Goal: Task Accomplishment & Management: Use online tool/utility

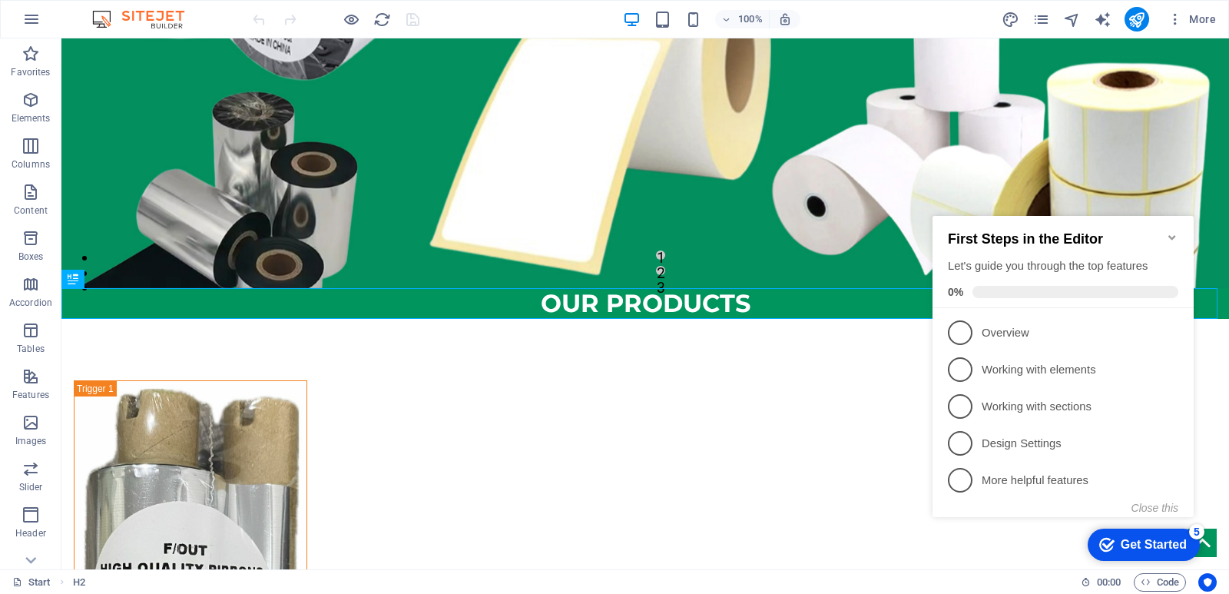
click at [1169, 231] on icon "Minimize checklist" at bounding box center [1172, 237] width 12 height 12
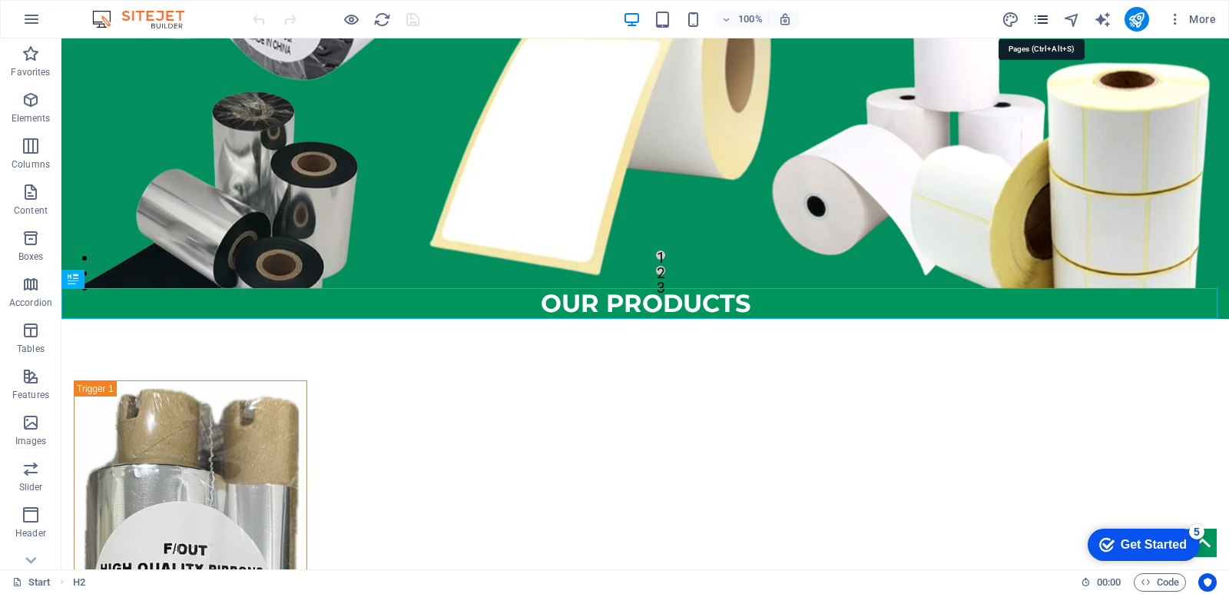
click at [1035, 18] on icon "pages" at bounding box center [1042, 20] width 18 height 18
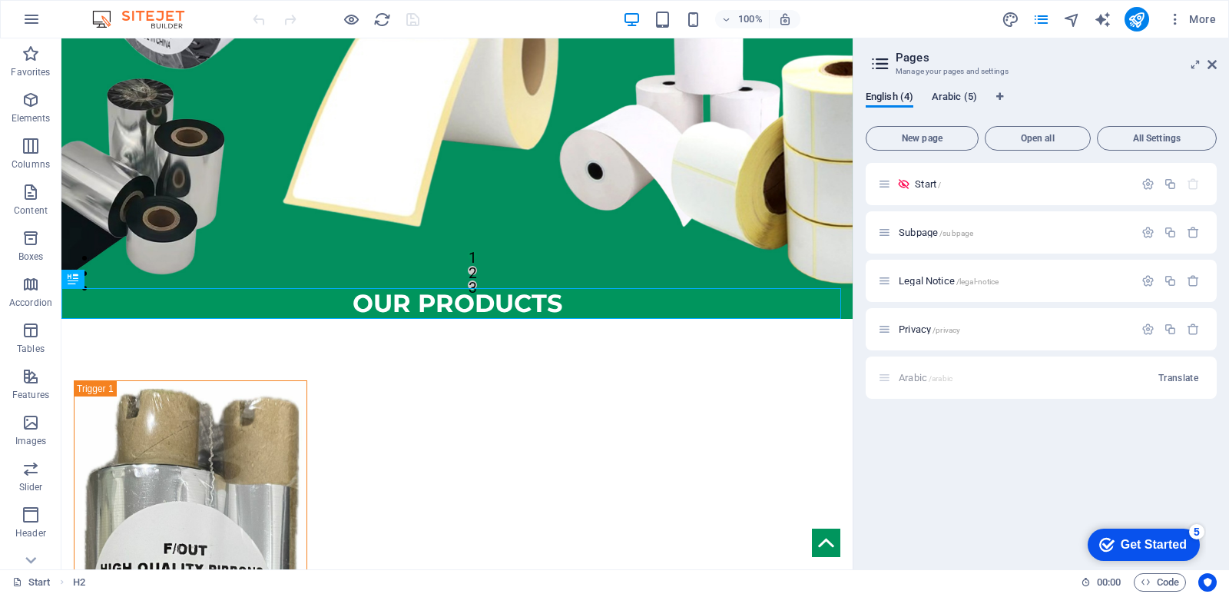
click at [958, 96] on span "Arabic (5)" at bounding box center [954, 99] width 45 height 22
click at [947, 191] on div "Start /" at bounding box center [1006, 184] width 256 height 18
click at [915, 182] on span "Start /" at bounding box center [912, 184] width 26 height 12
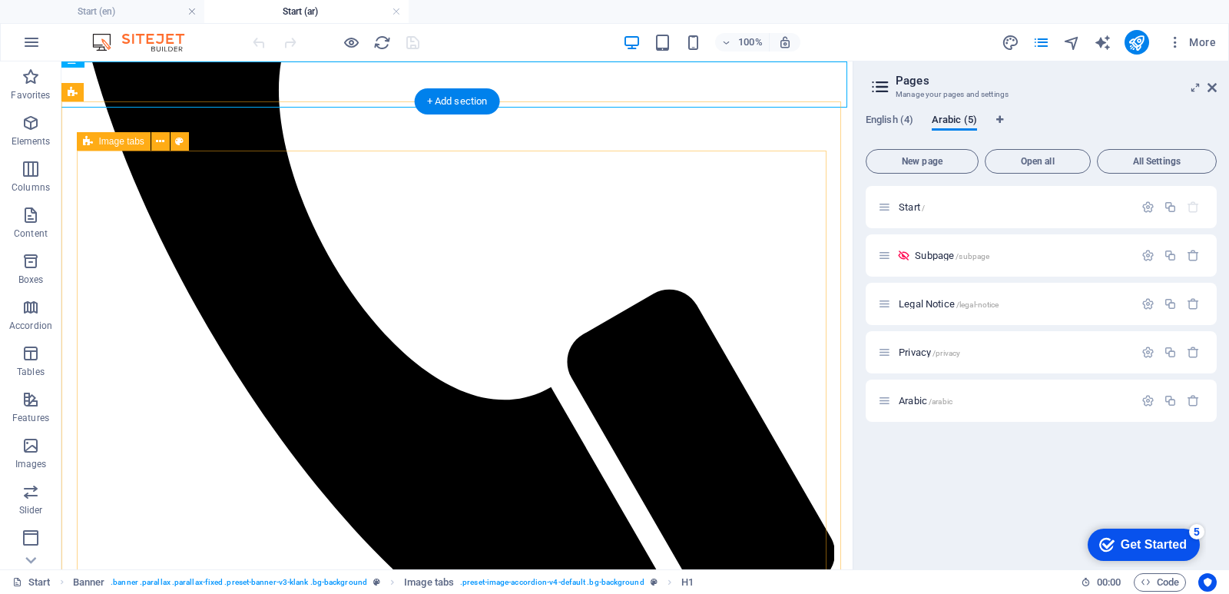
scroll to position [620, 0]
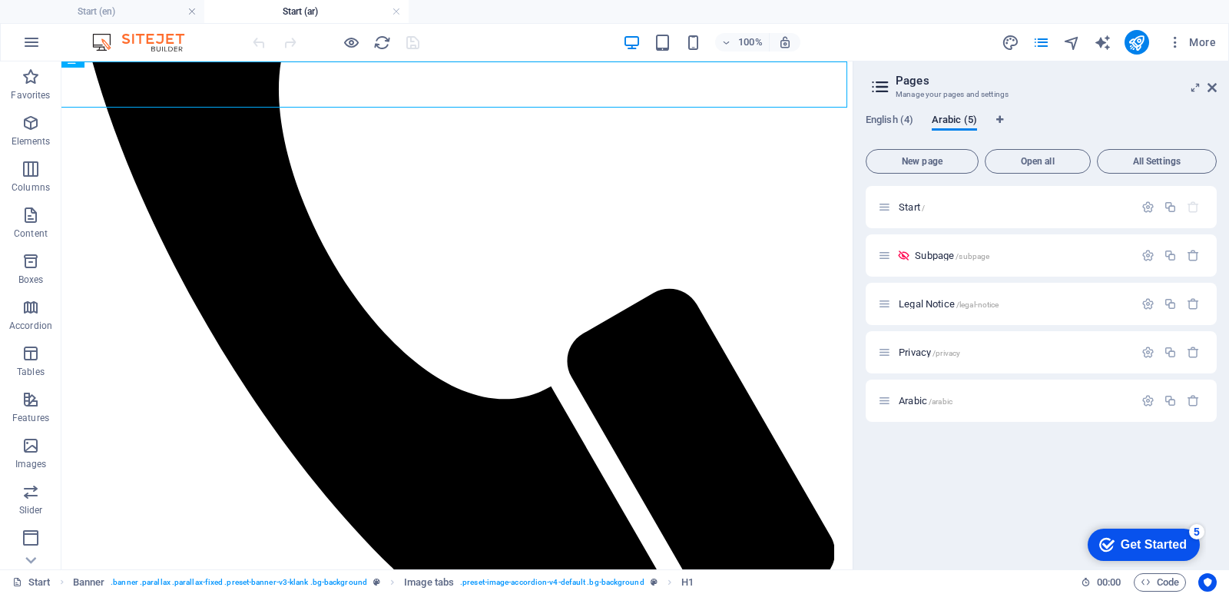
click at [1206, 83] on h2 "Pages" at bounding box center [1056, 81] width 321 height 14
click at [1213, 86] on icon at bounding box center [1212, 87] width 9 height 12
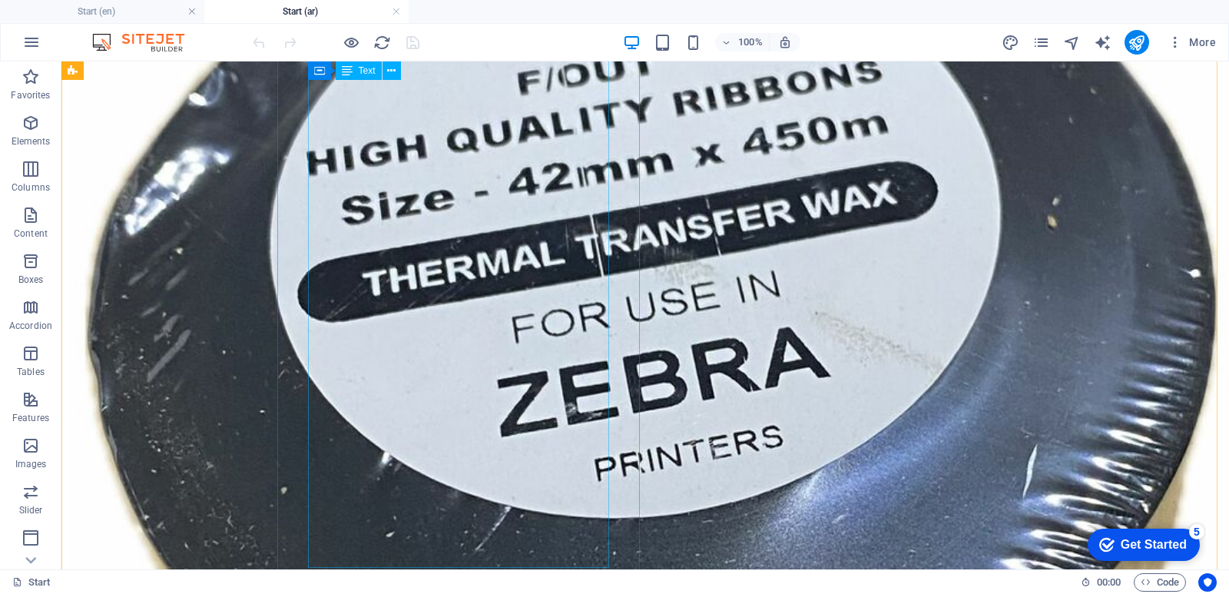
scroll to position [8431, 0]
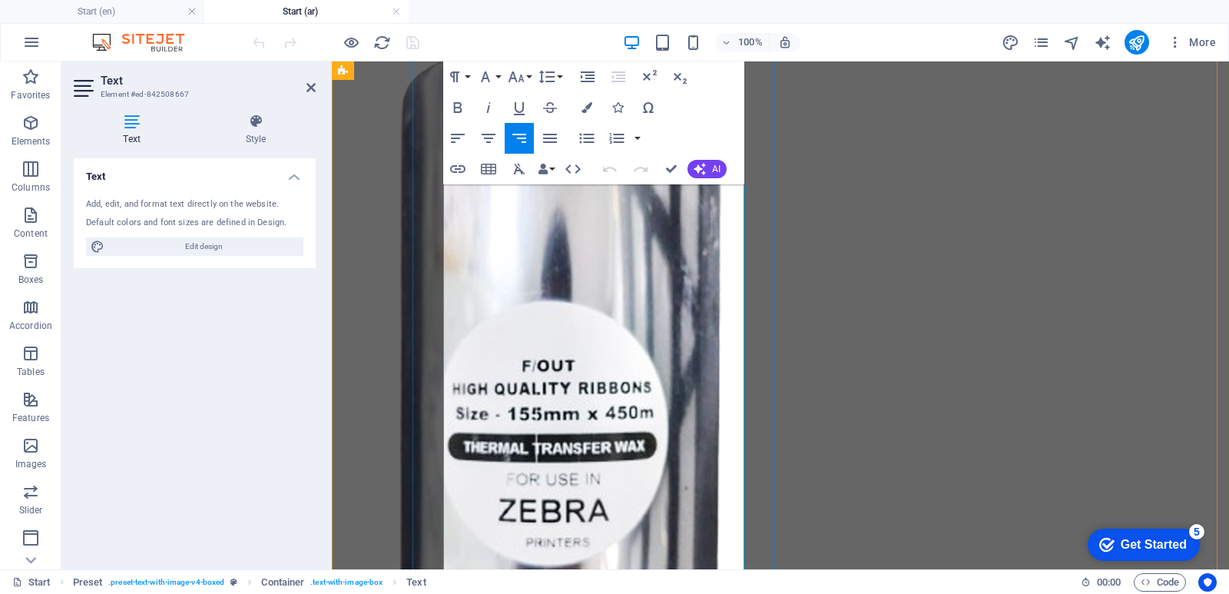
scroll to position [8377, 0]
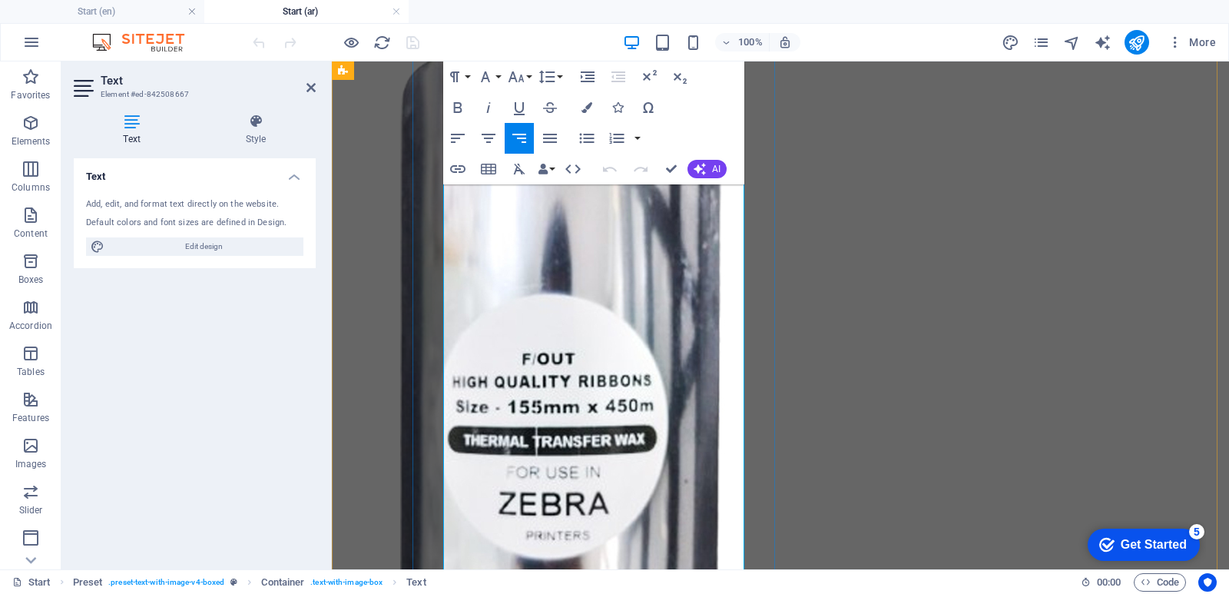
drag, startPoint x: 690, startPoint y: 290, endPoint x: 650, endPoint y: 295, distance: 40.3
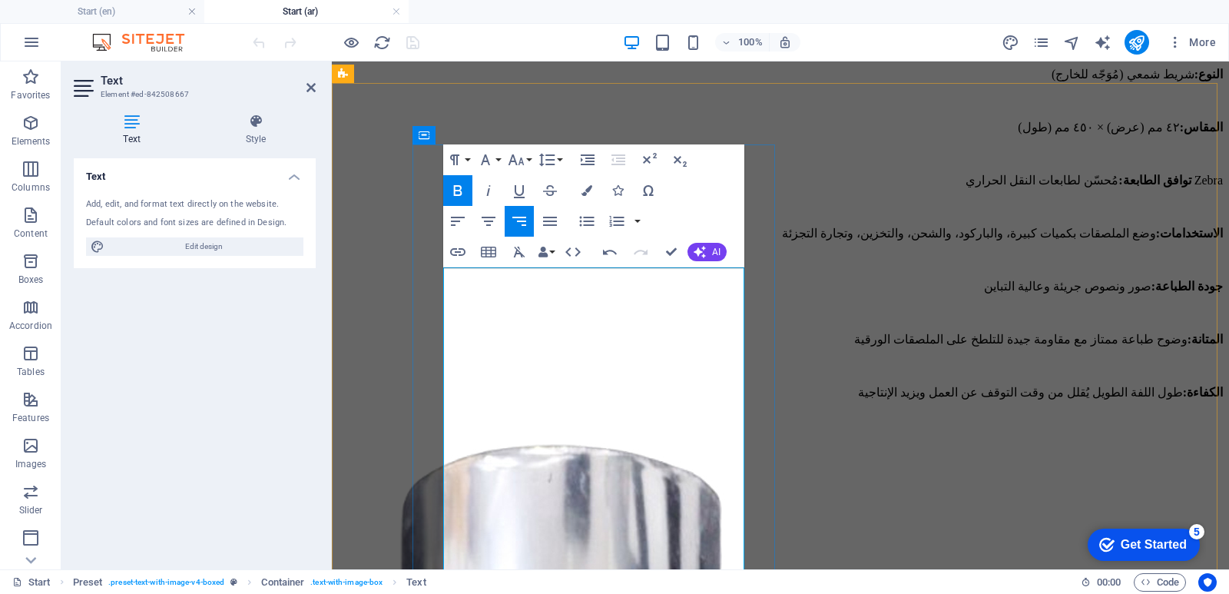
scroll to position [7993, 0]
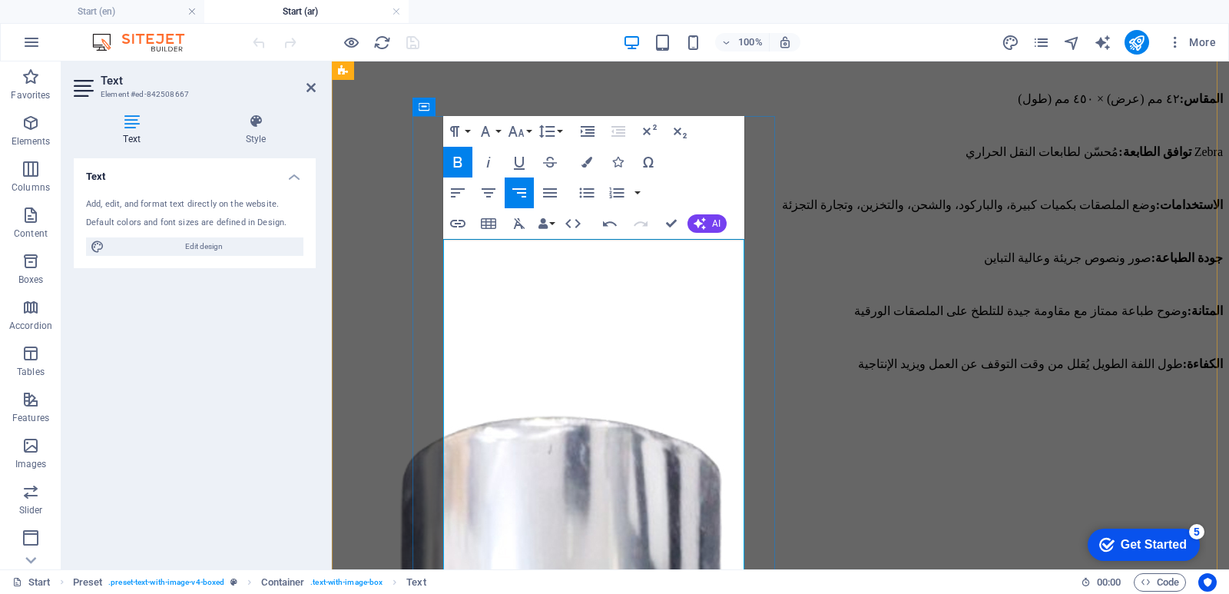
drag, startPoint x: 689, startPoint y: 469, endPoint x: 711, endPoint y: 474, distance: 22.2
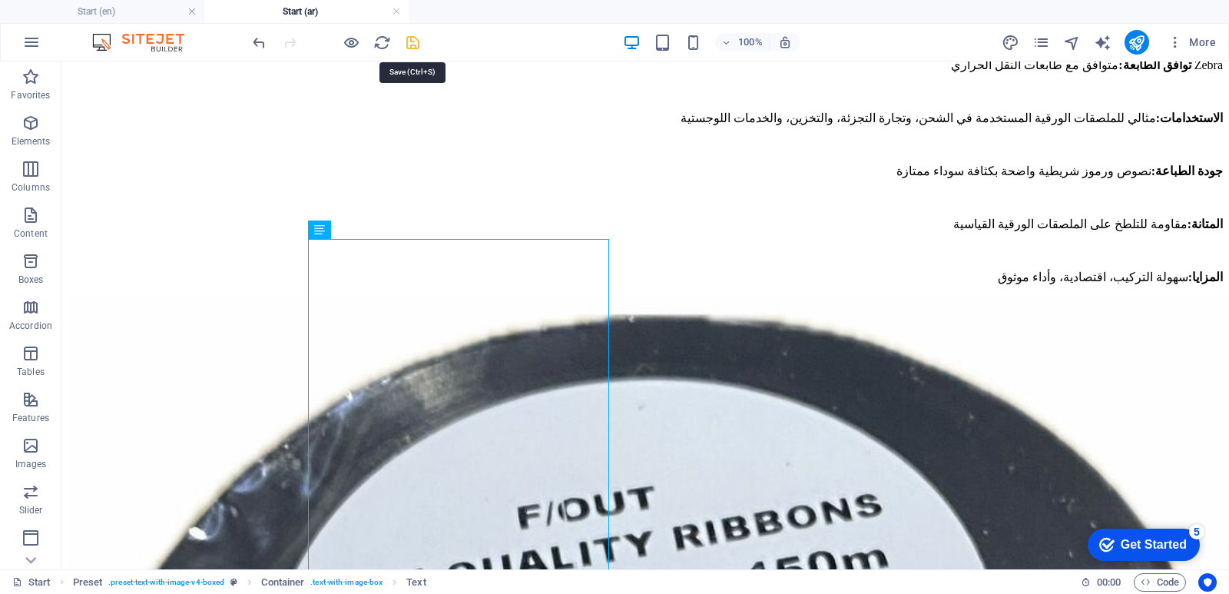
click at [408, 42] on icon "save" at bounding box center [413, 43] width 18 height 18
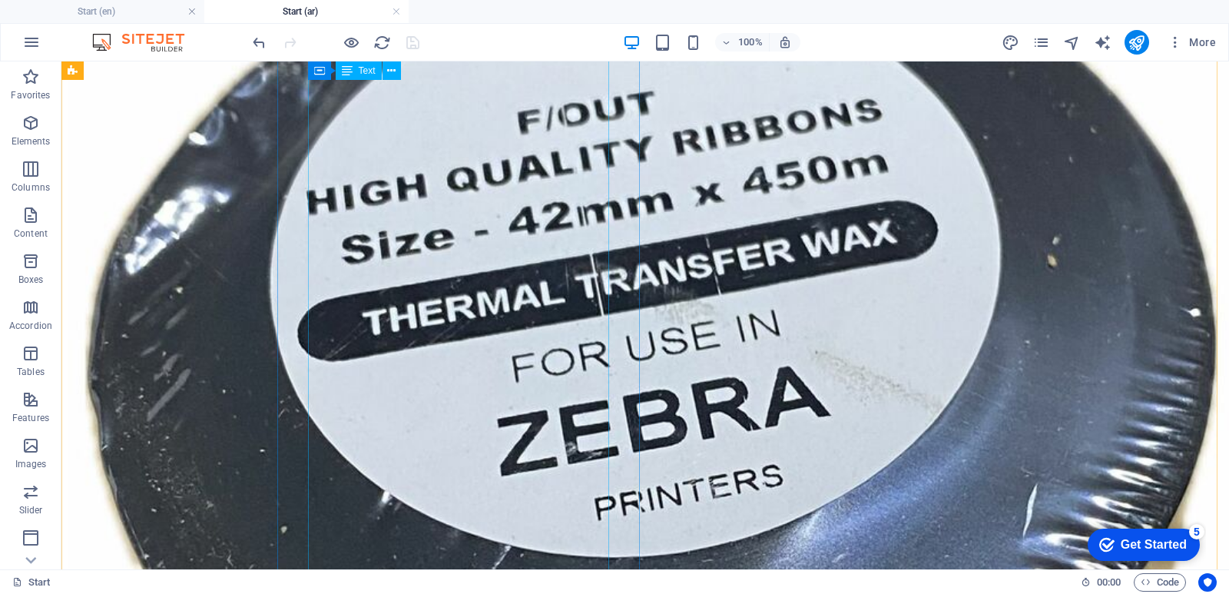
scroll to position [8377, 0]
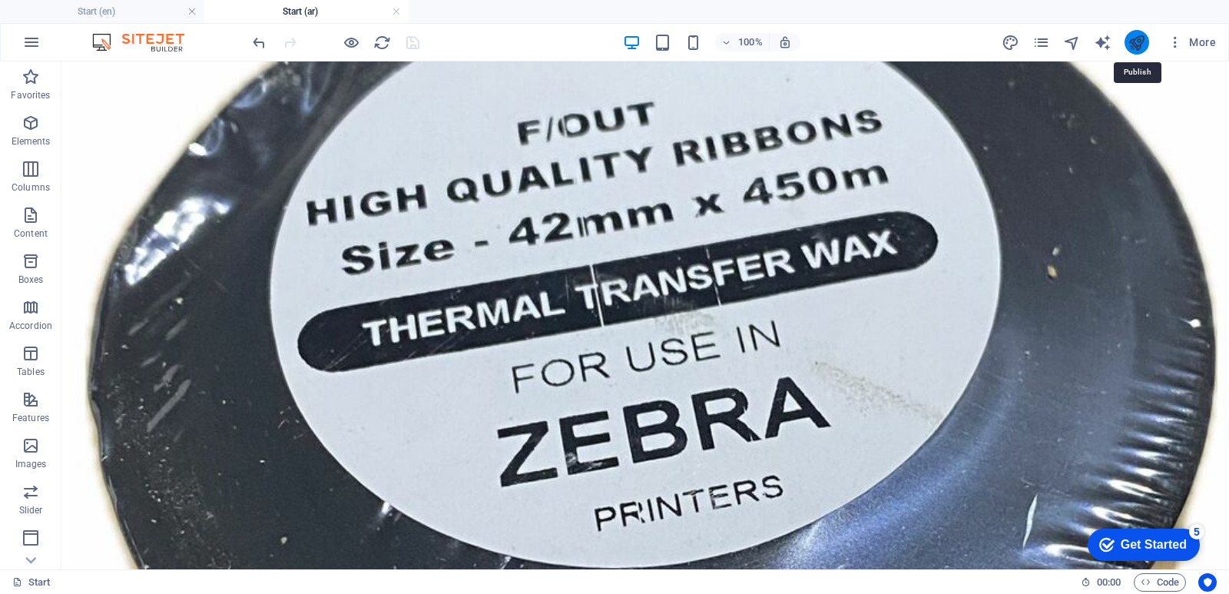
click at [1135, 41] on icon "publish" at bounding box center [1137, 43] width 18 height 18
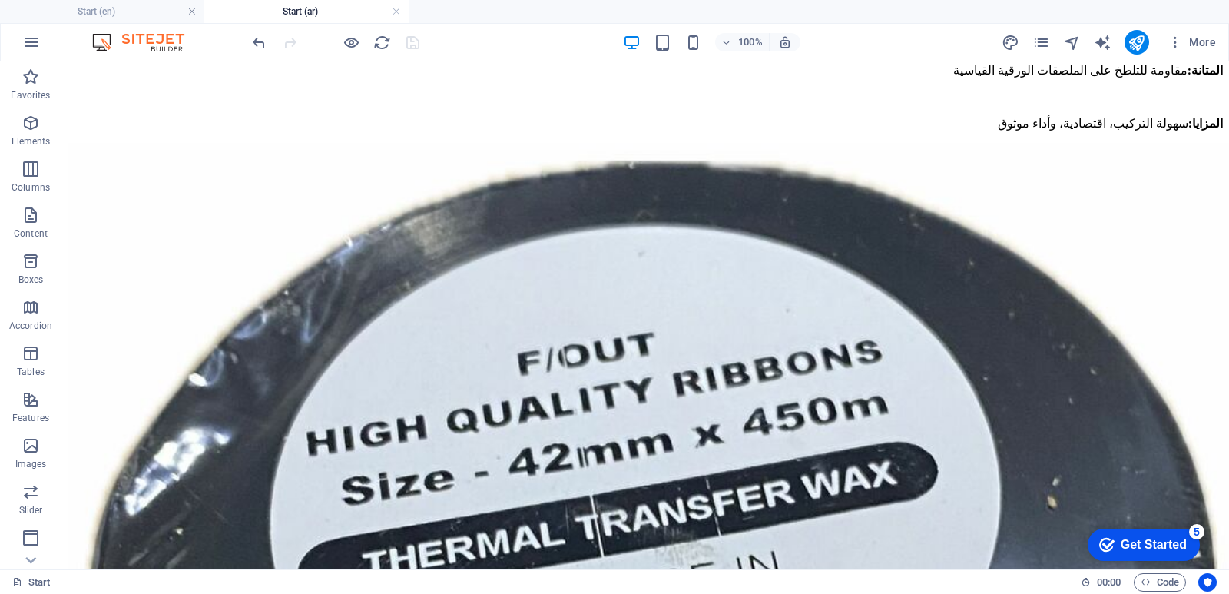
scroll to position [8062, 0]
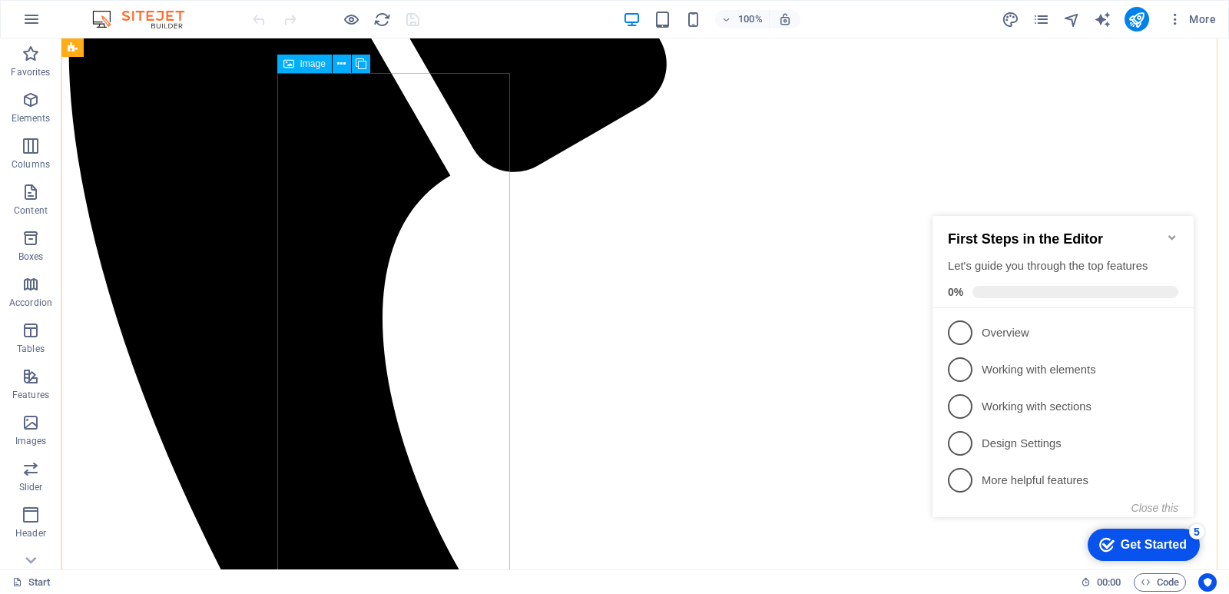
scroll to position [373, 0]
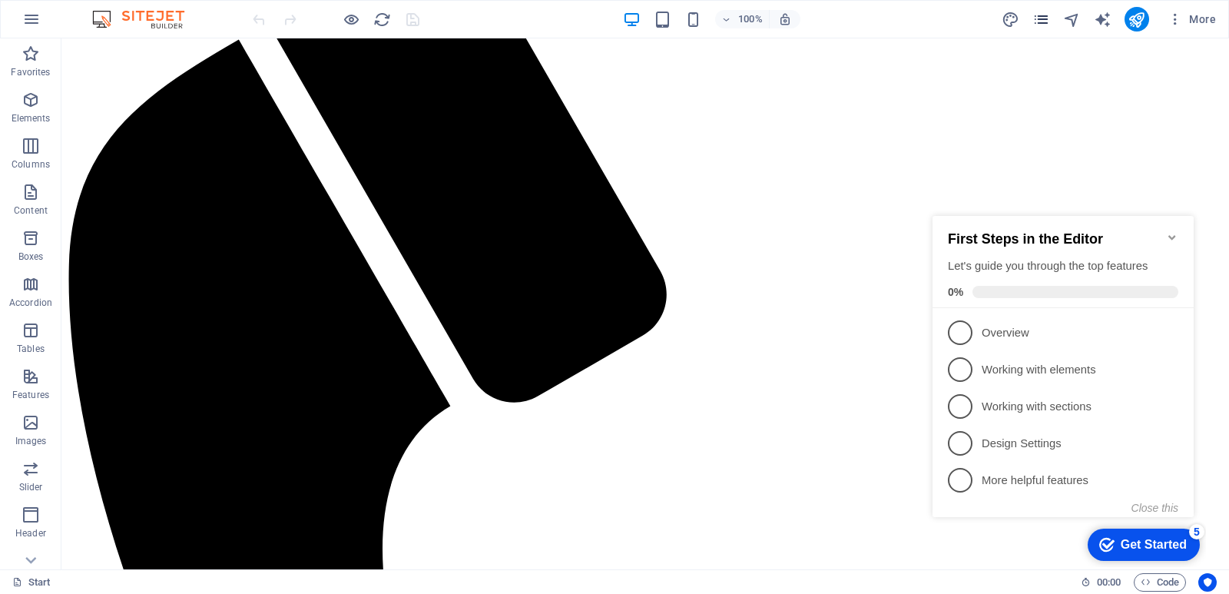
click at [1044, 18] on icon "pages" at bounding box center [1042, 20] width 18 height 18
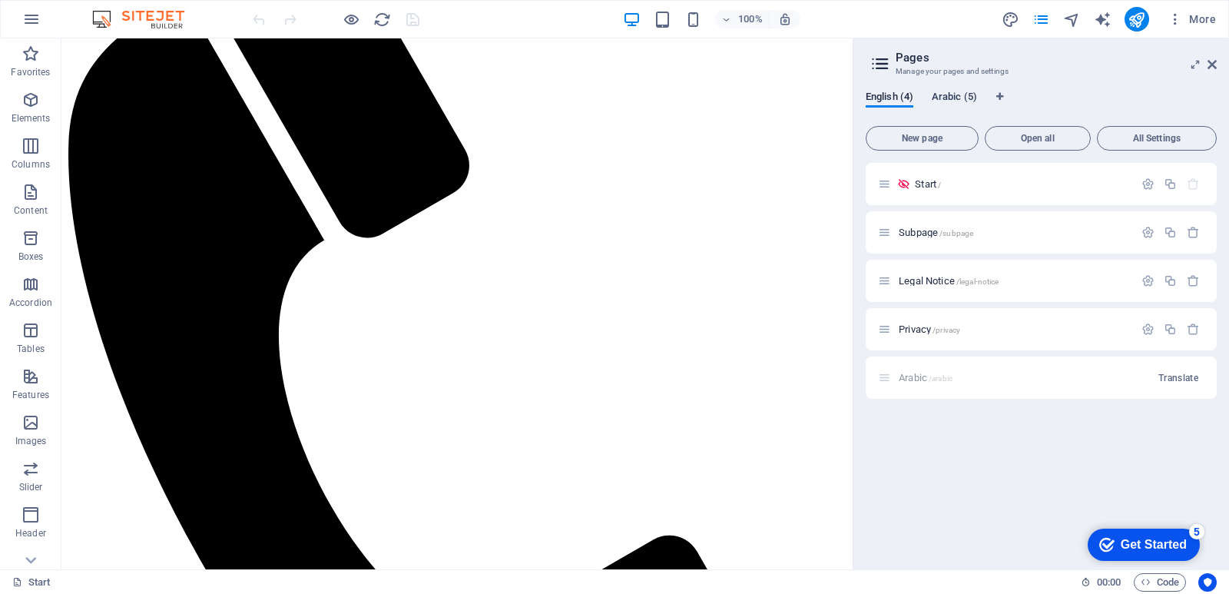
click at [938, 96] on span "Arabic (5)" at bounding box center [954, 99] width 45 height 22
click at [925, 181] on span "/" at bounding box center [923, 185] width 3 height 8
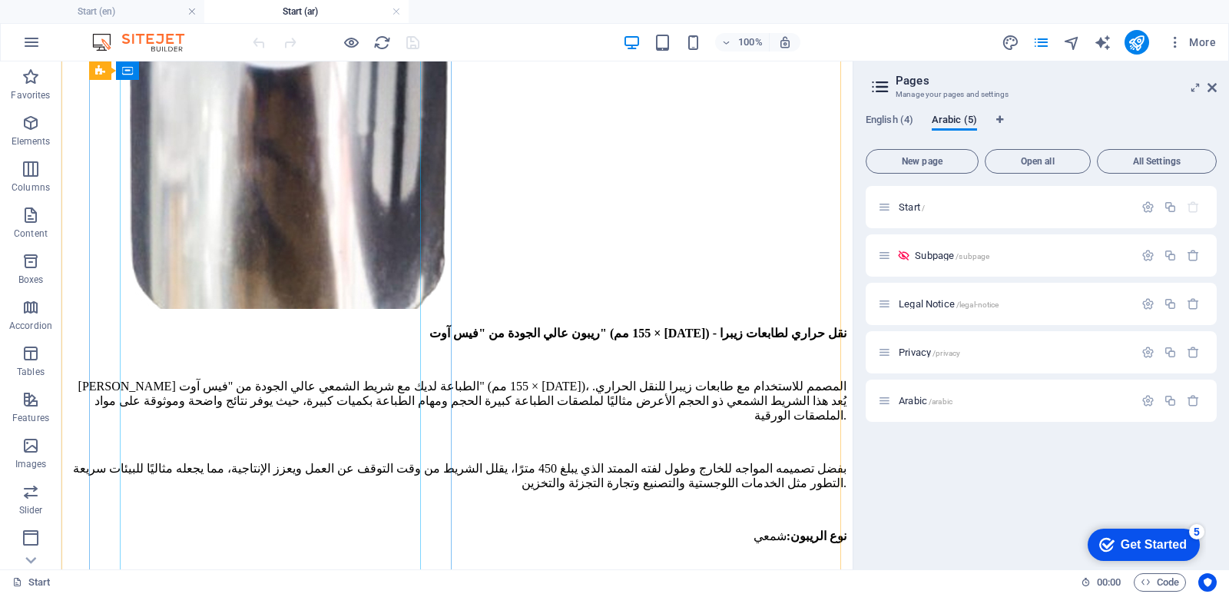
scroll to position [8302, 0]
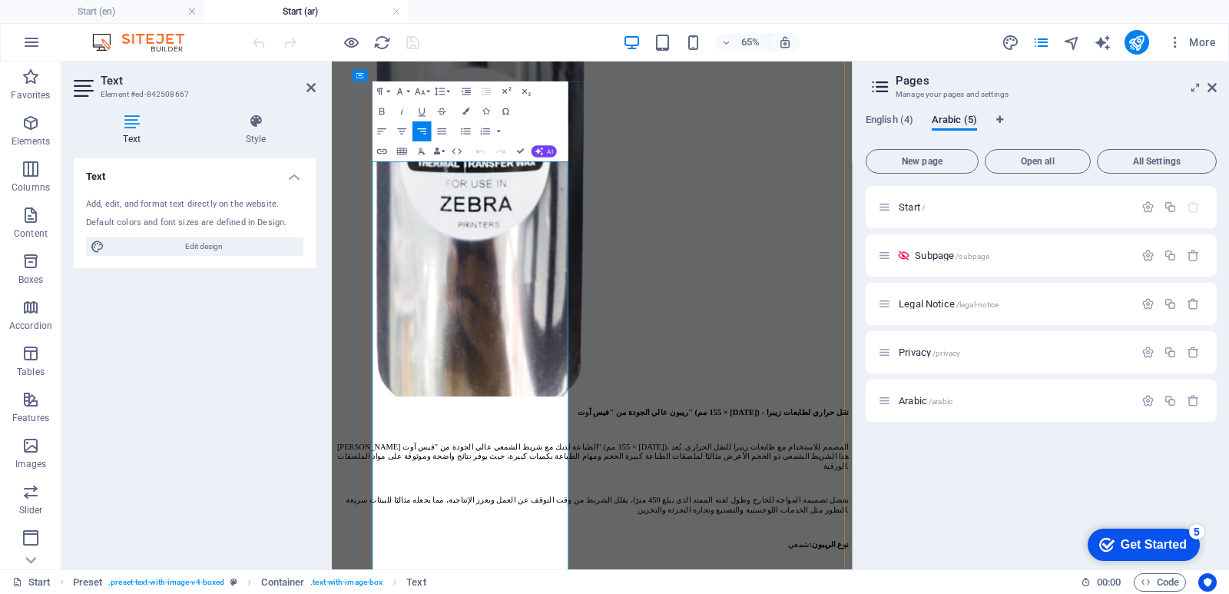
scroll to position [8291, 0]
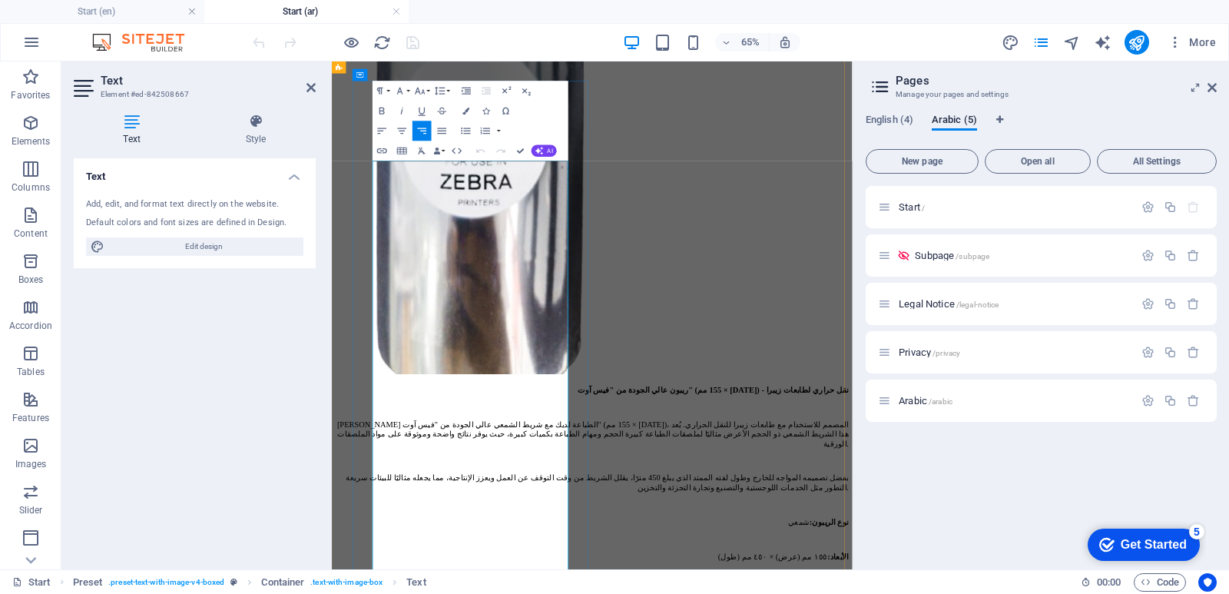
drag, startPoint x: 554, startPoint y: 651, endPoint x: 534, endPoint y: 653, distance: 20.1
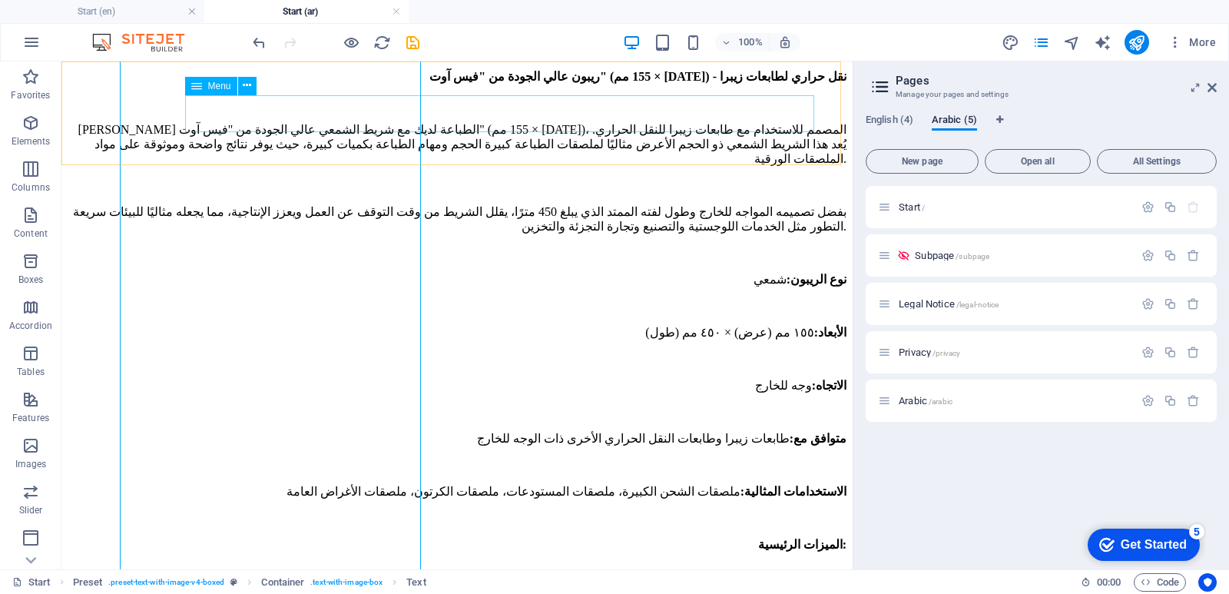
scroll to position [8172, 0]
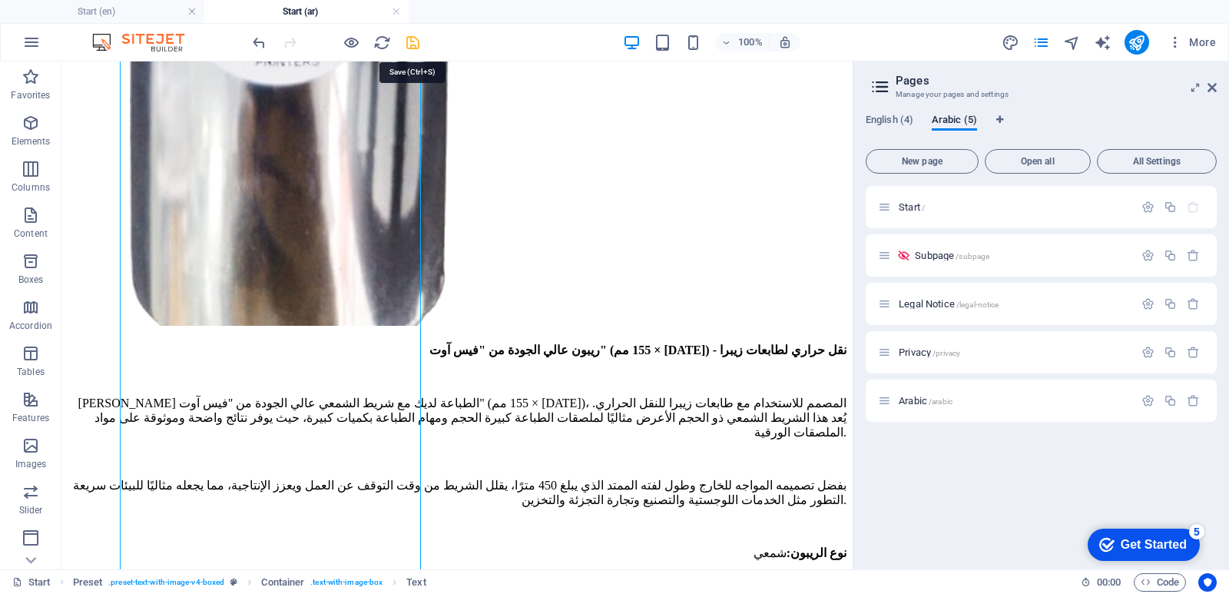
drag, startPoint x: 410, startPoint y: 35, endPoint x: 387, endPoint y: 2, distance: 39.9
click at [410, 35] on icon "save" at bounding box center [413, 43] width 18 height 18
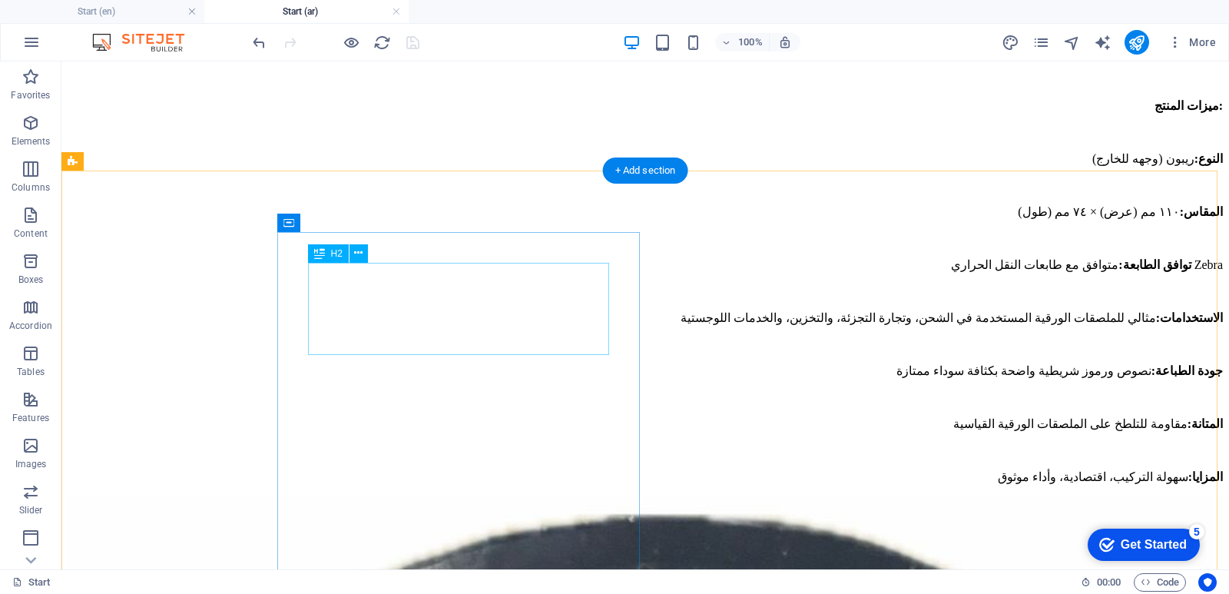
scroll to position [7787, 0]
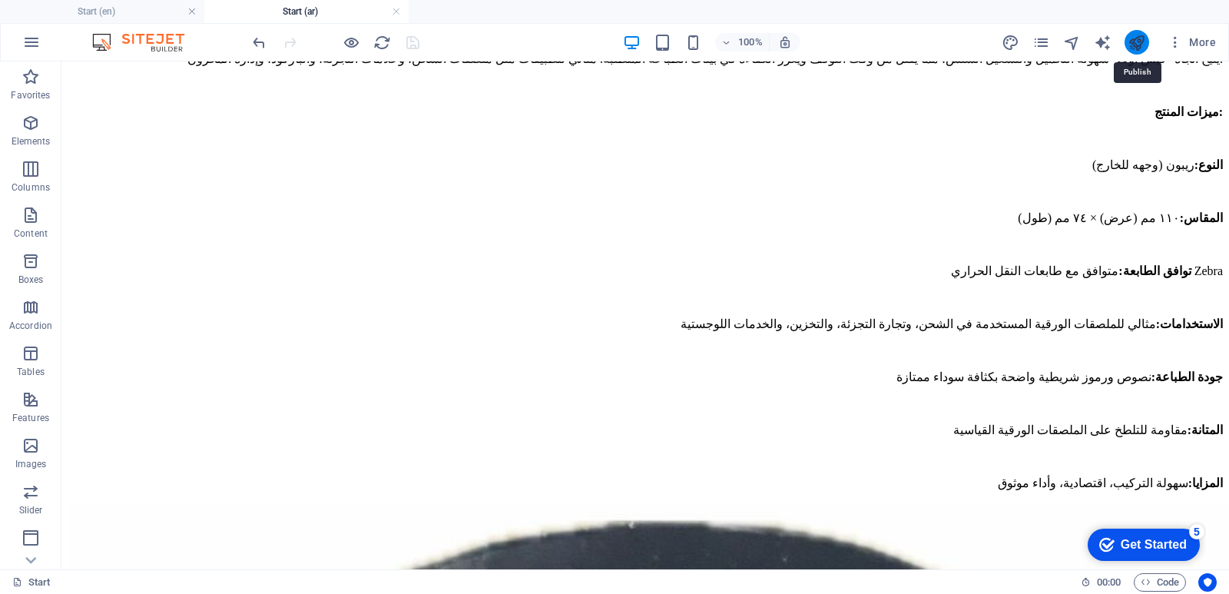
click at [1140, 41] on icon "publish" at bounding box center [1137, 43] width 18 height 18
